Goal: Use online tool/utility: Utilize a website feature to perform a specific function

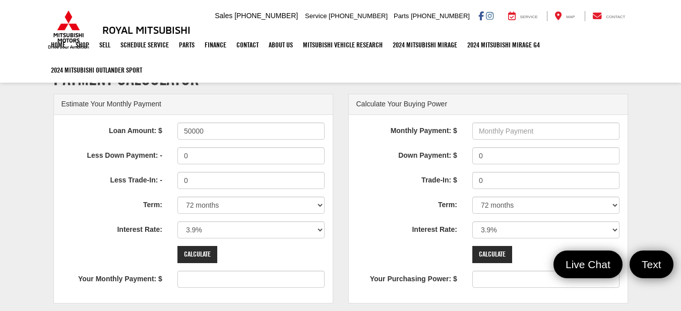
type input "50000"
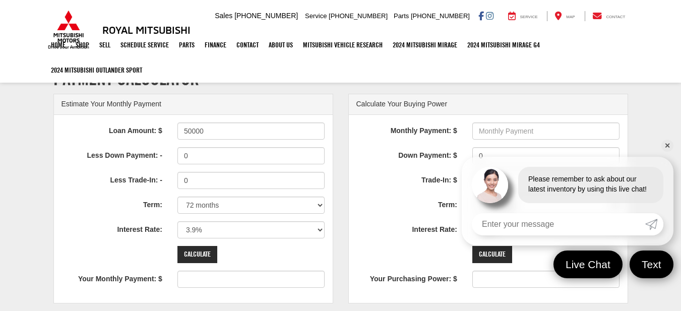
type input "780"
click at [208, 153] on input "0" at bounding box center [252, 155] width 148 height 17
click at [219, 172] on input "0" at bounding box center [252, 180] width 148 height 17
click at [231, 203] on select "12 months 24 months 36 months 48 months 60 months 66 months 72 months 84 months" at bounding box center [252, 205] width 148 height 17
select select "48"
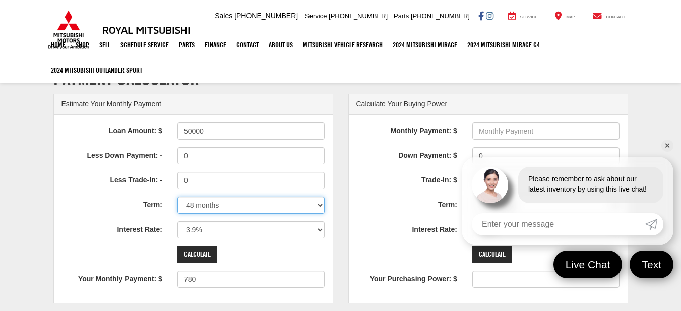
click at [178, 197] on select "12 months 24 months 36 months 48 months 60 months 66 months 72 months 84 months" at bounding box center [252, 205] width 148 height 17
type input "1127"
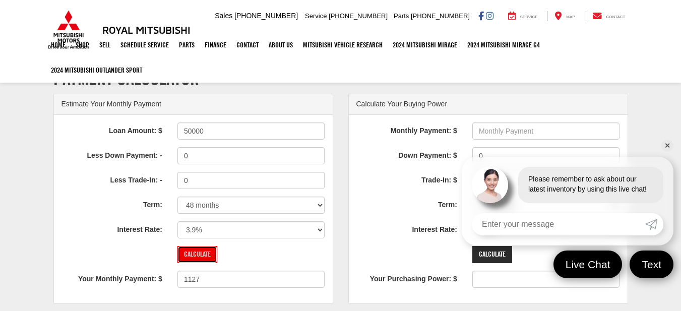
click at [203, 246] on input "Calculate" at bounding box center [198, 254] width 40 height 17
